Goal: Task Accomplishment & Management: Use online tool/utility

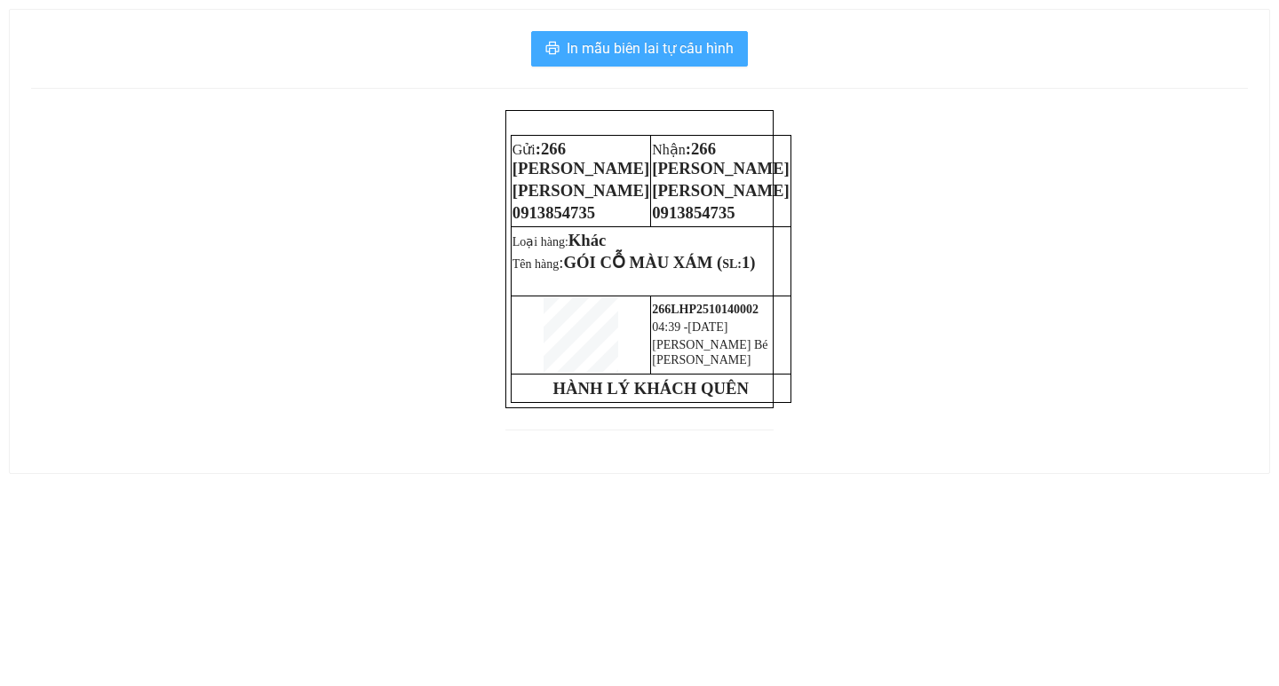
click at [661, 44] on span "In mẫu biên lai tự cấu hình" at bounding box center [650, 48] width 167 height 22
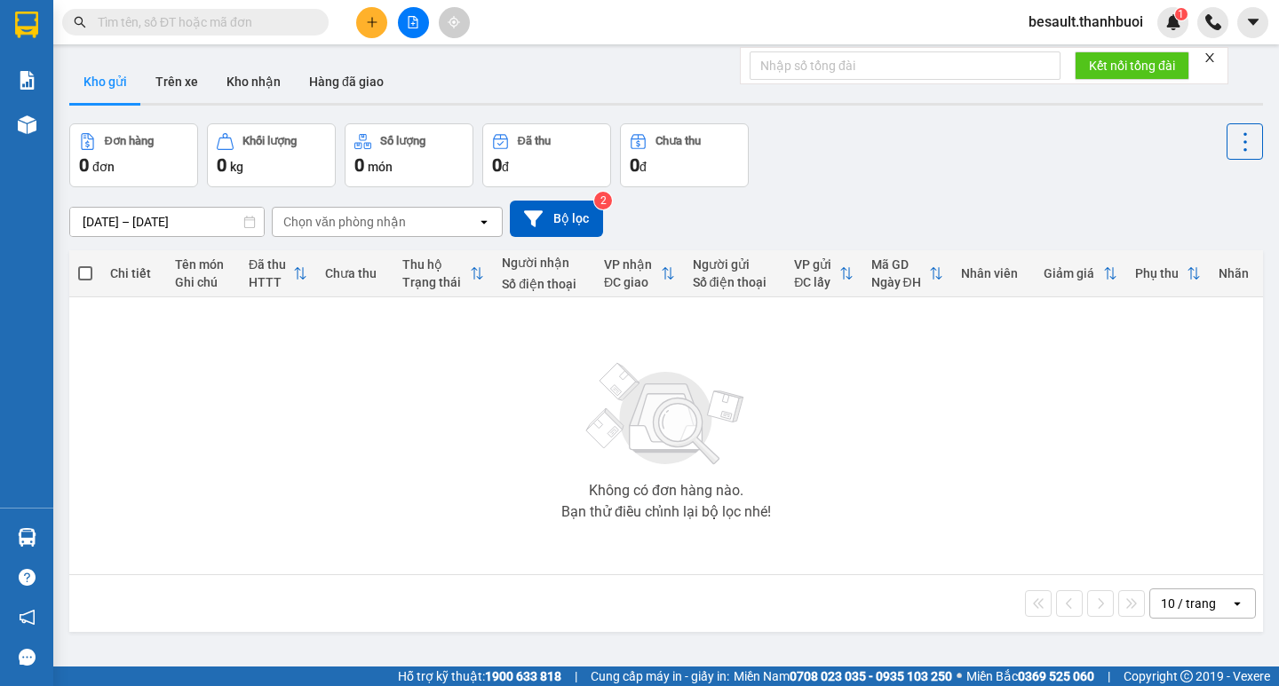
scroll to position [222, 0]
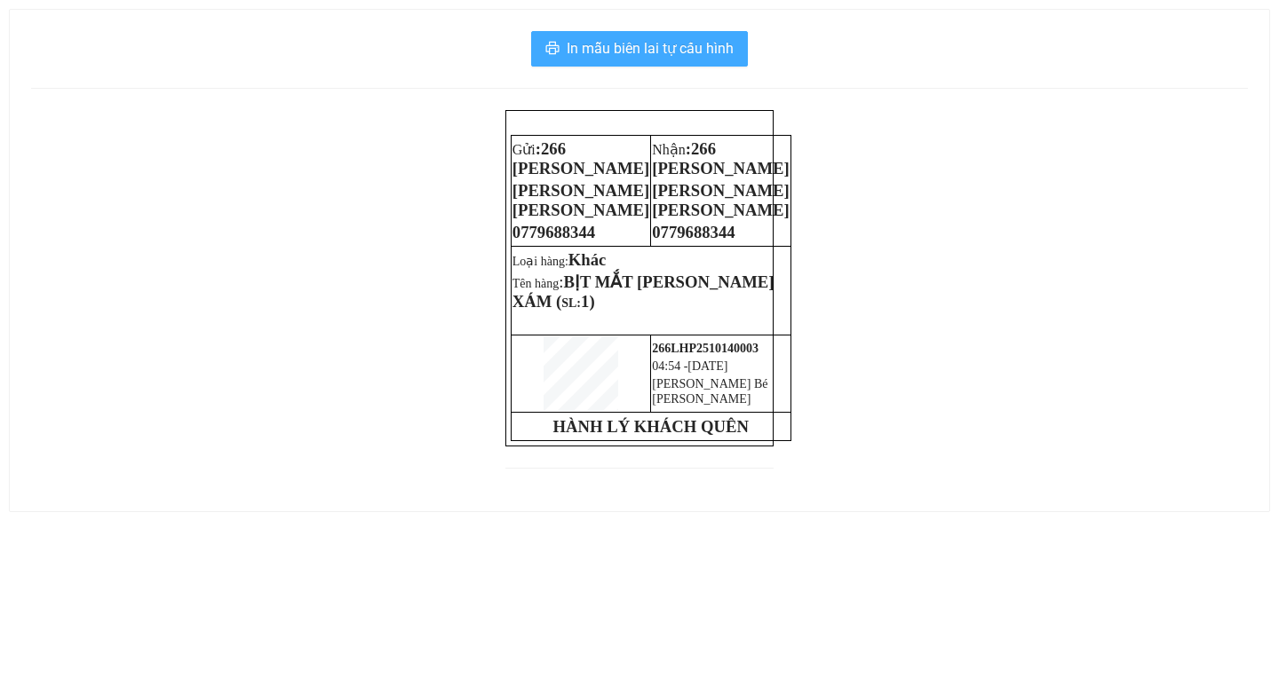
click at [622, 47] on span "In mẫu biên lai tự cấu hình" at bounding box center [650, 48] width 167 height 22
